Goal: Find specific page/section: Find specific page/section

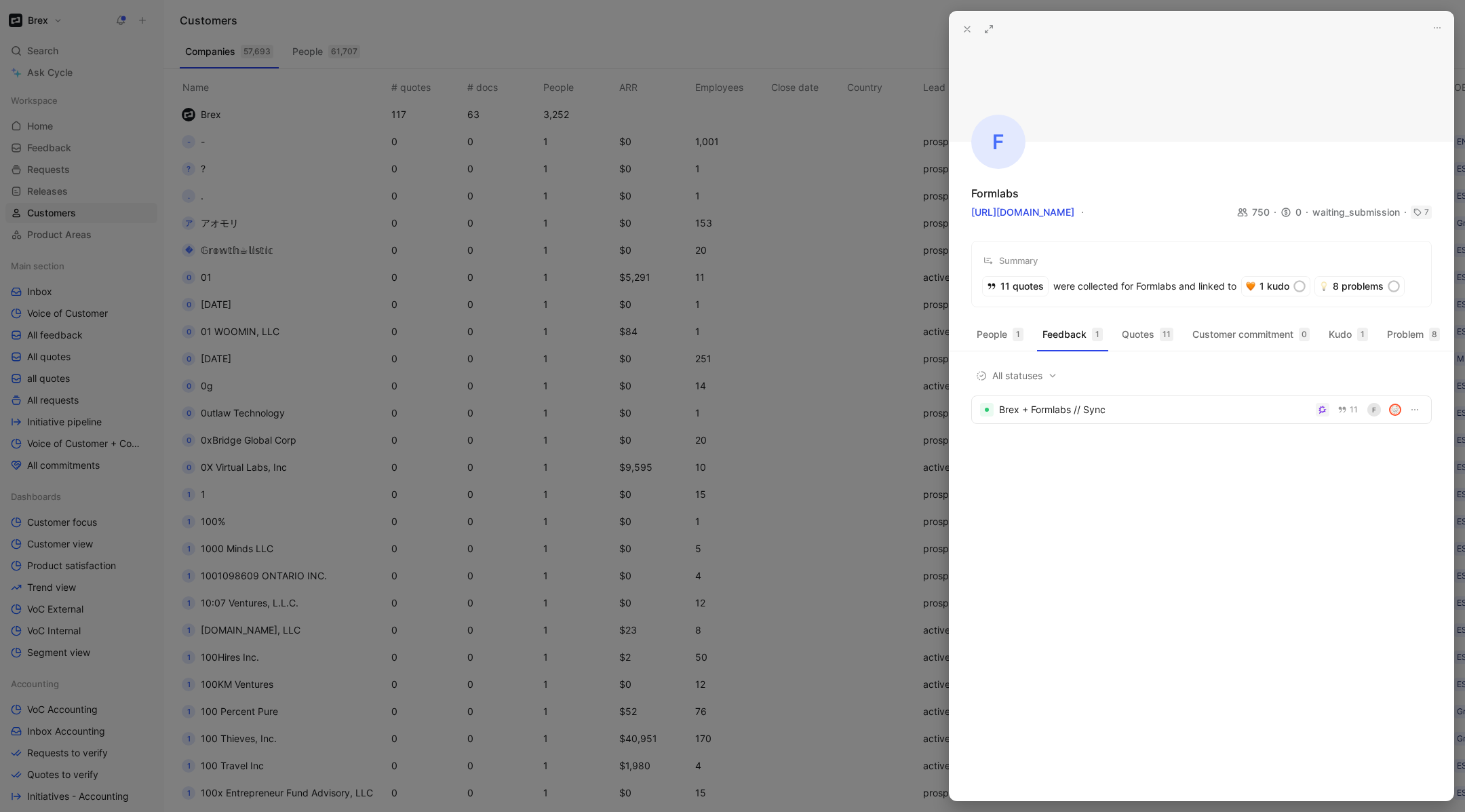
click at [571, 464] on div at bounding box center [732, 406] width 1465 height 812
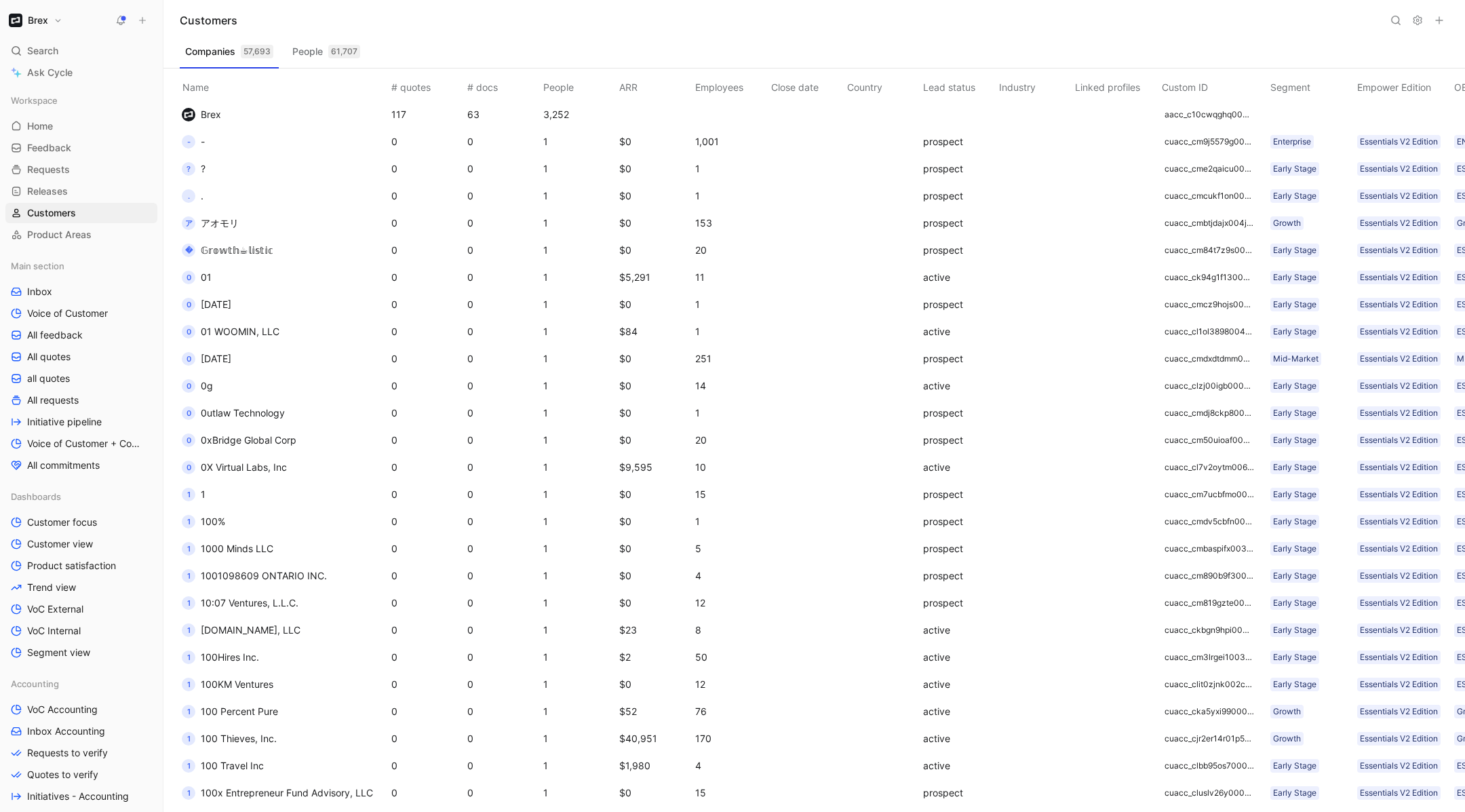
click at [246, 134] on td "- -" at bounding box center [281, 141] width 214 height 27
click at [182, 142] on div "-" at bounding box center [188, 142] width 14 height 14
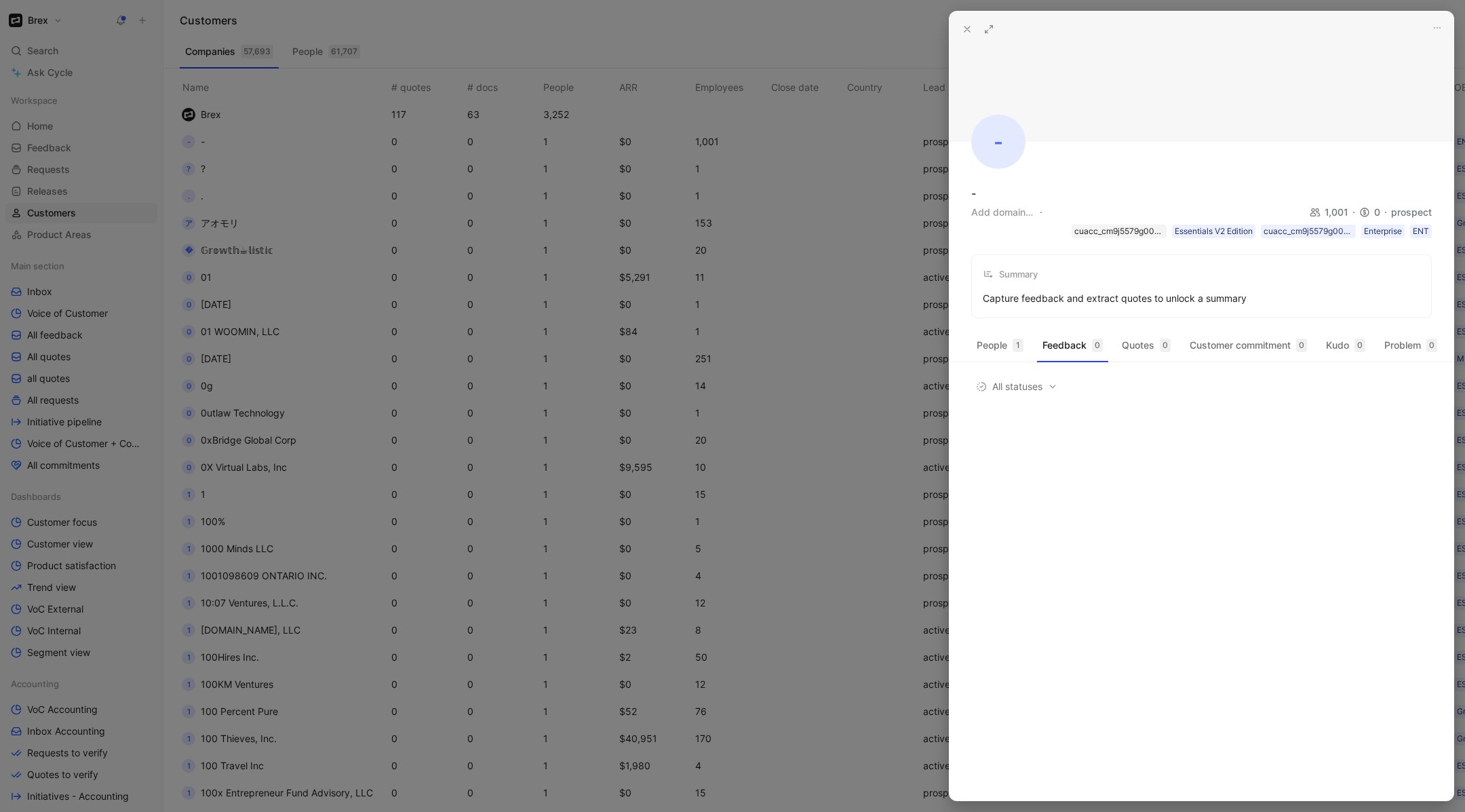
click at [1103, 236] on div "cuacc_cm9j5579g003q01njp0sfhvpj" at bounding box center [1119, 231] width 89 height 14
click at [890, 48] on div at bounding box center [732, 406] width 1465 height 812
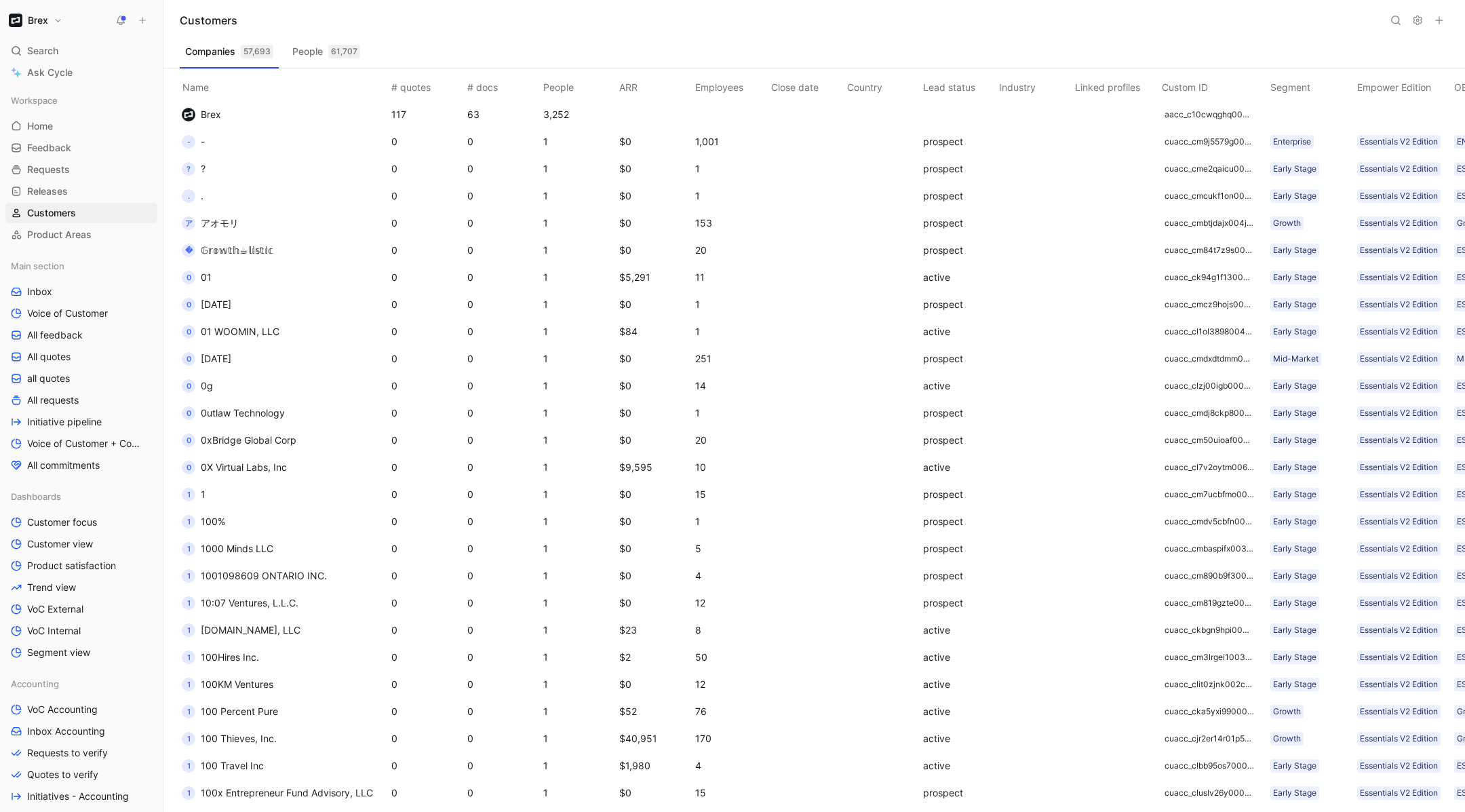
click at [1386, 20] on div "Customers" at bounding box center [815, 20] width 1302 height 41
click at [1390, 21] on button at bounding box center [1395, 19] width 19 height 19
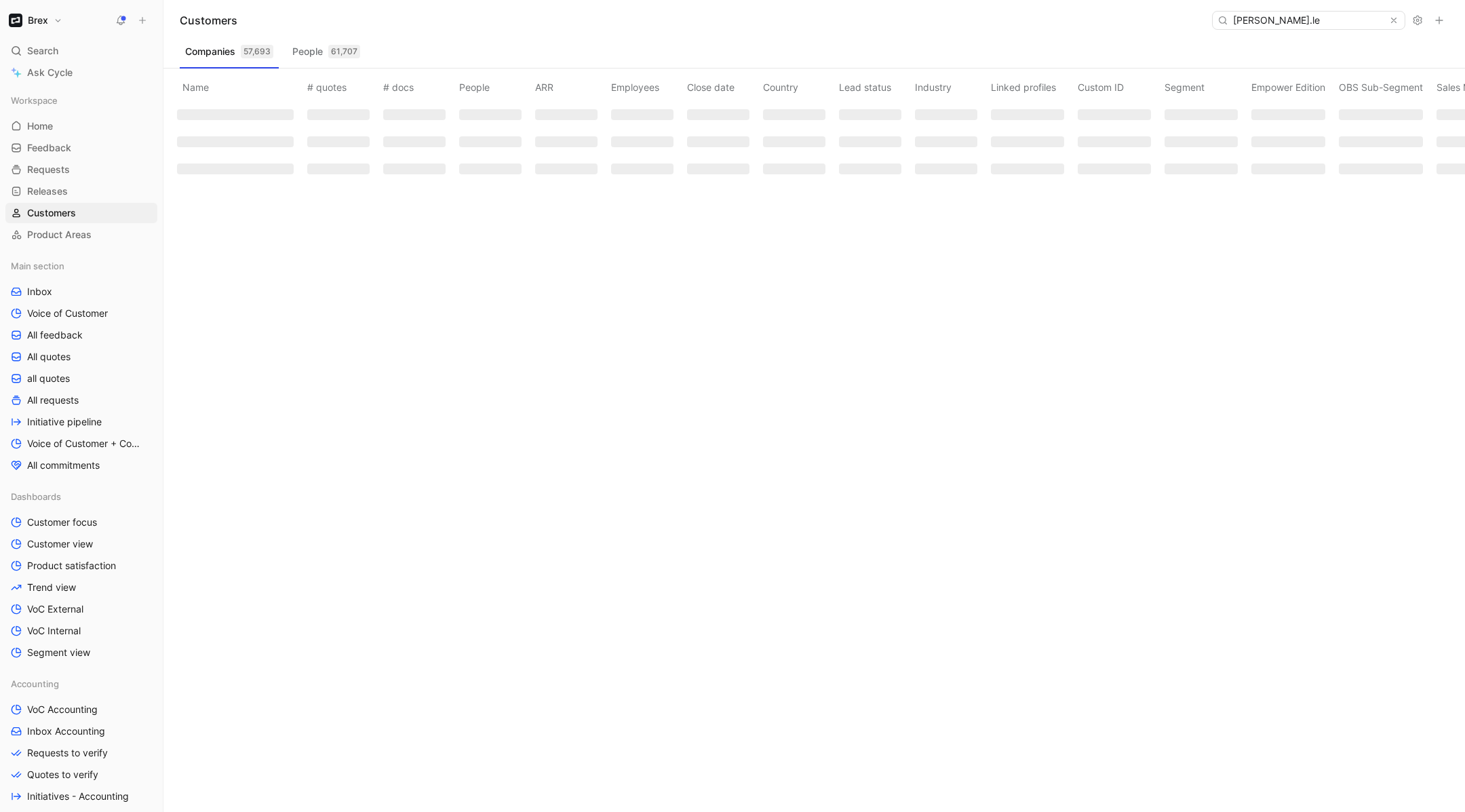
type input "[PERSON_NAME].[PERSON_NAME]"
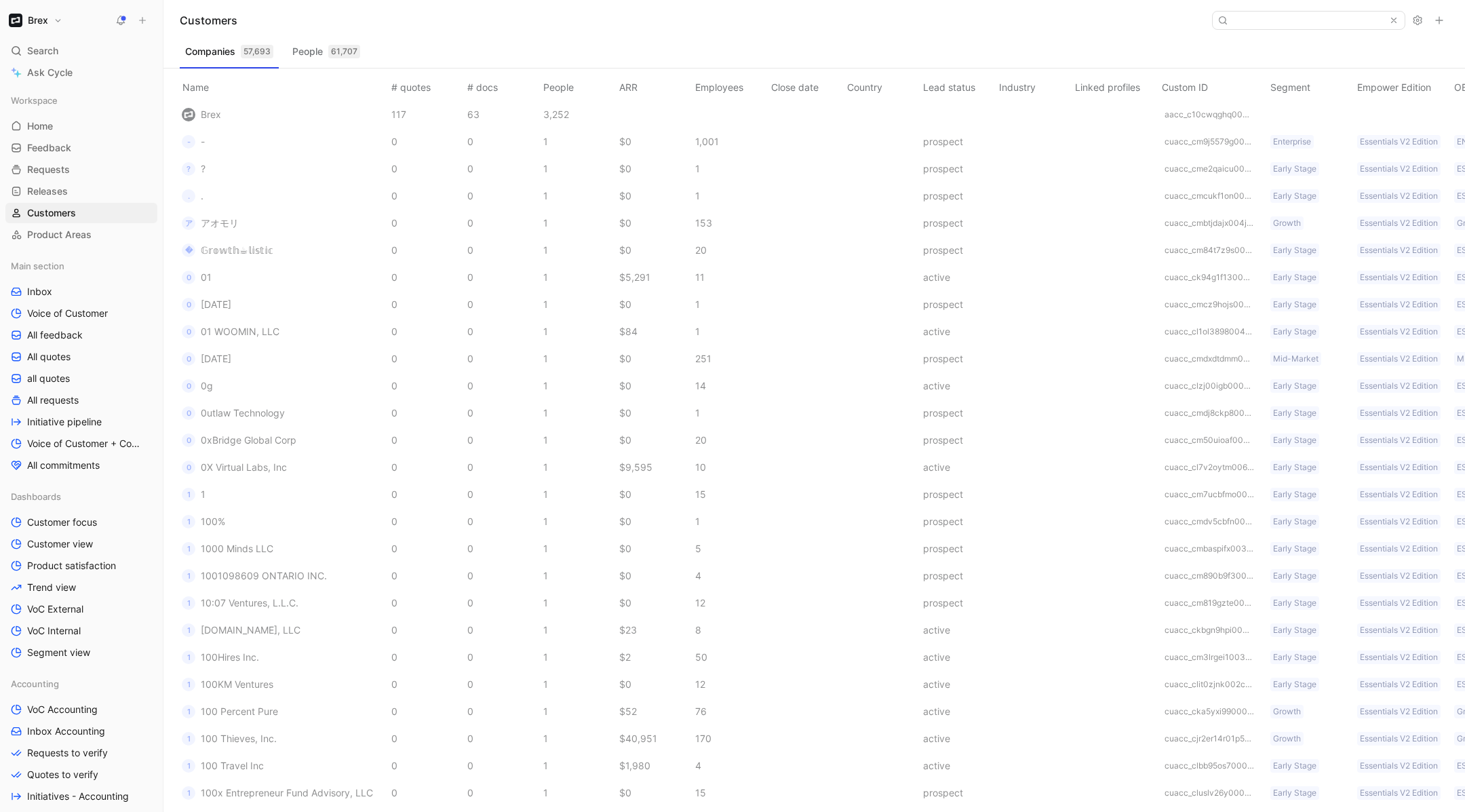
click at [313, 58] on button "People 61,707" at bounding box center [326, 51] width 79 height 22
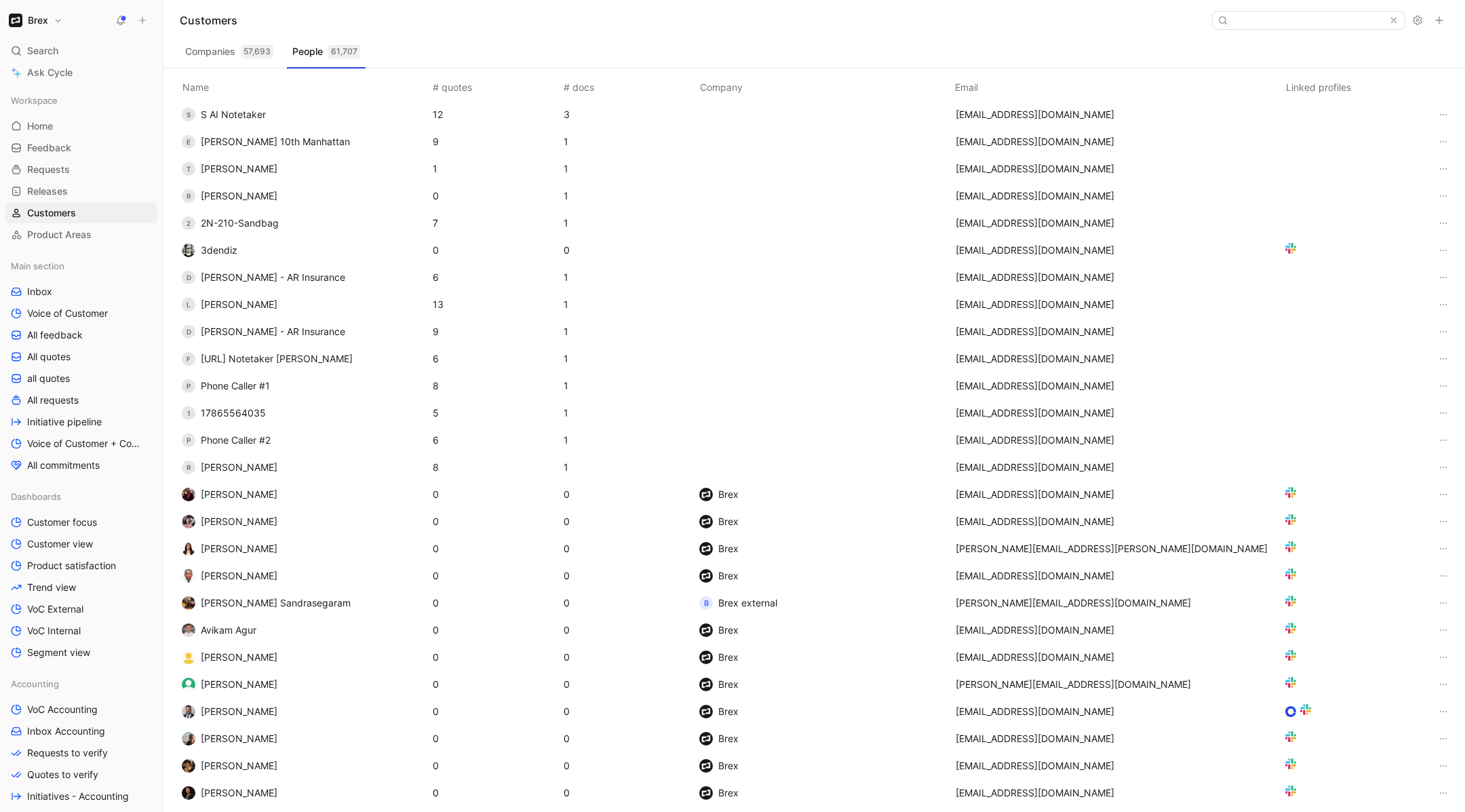
click at [1317, 30] on div "Customers" at bounding box center [815, 20] width 1302 height 41
click at [1316, 27] on input at bounding box center [1308, 20] width 161 height 18
paste input "[PERSON_NAME].[PERSON_NAME]"
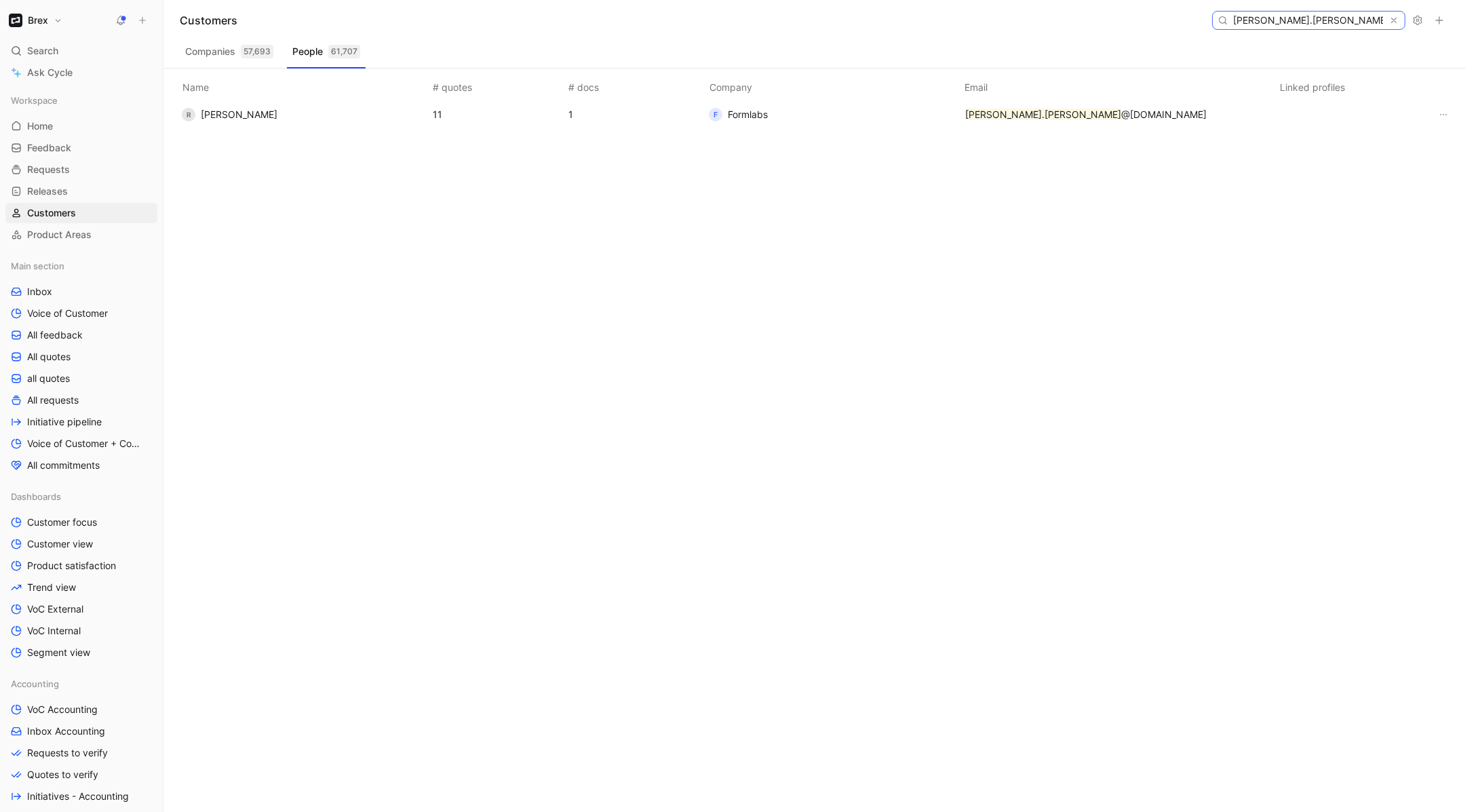
type input "[PERSON_NAME].[PERSON_NAME]"
click at [746, 118] on span "Formlabs" at bounding box center [747, 114] width 40 height 16
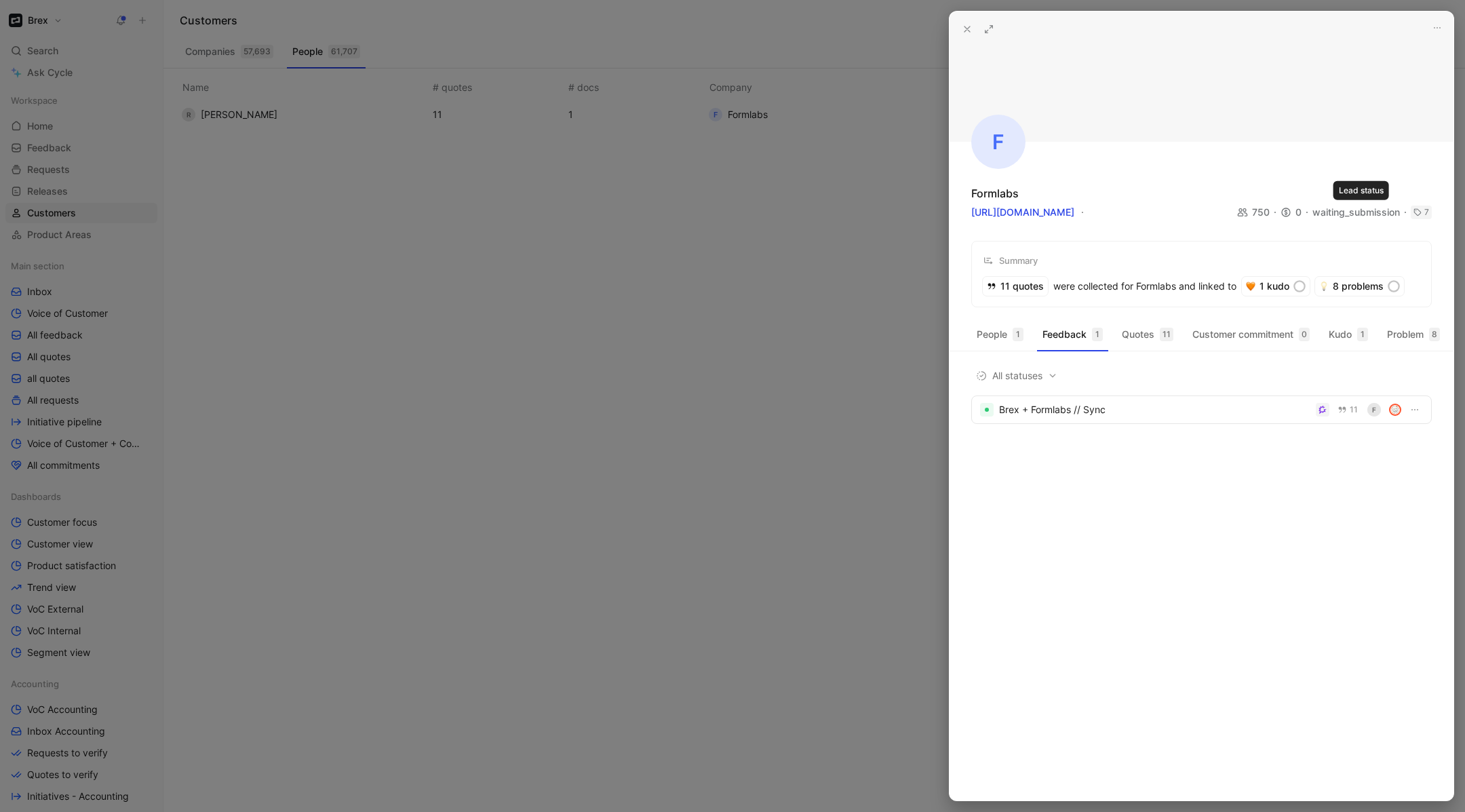
click at [1354, 216] on div "waiting_submission" at bounding box center [1361, 212] width 98 height 16
click at [1442, 26] on icon "button" at bounding box center [1437, 28] width 11 height 11
